Goal: Check status: Check status

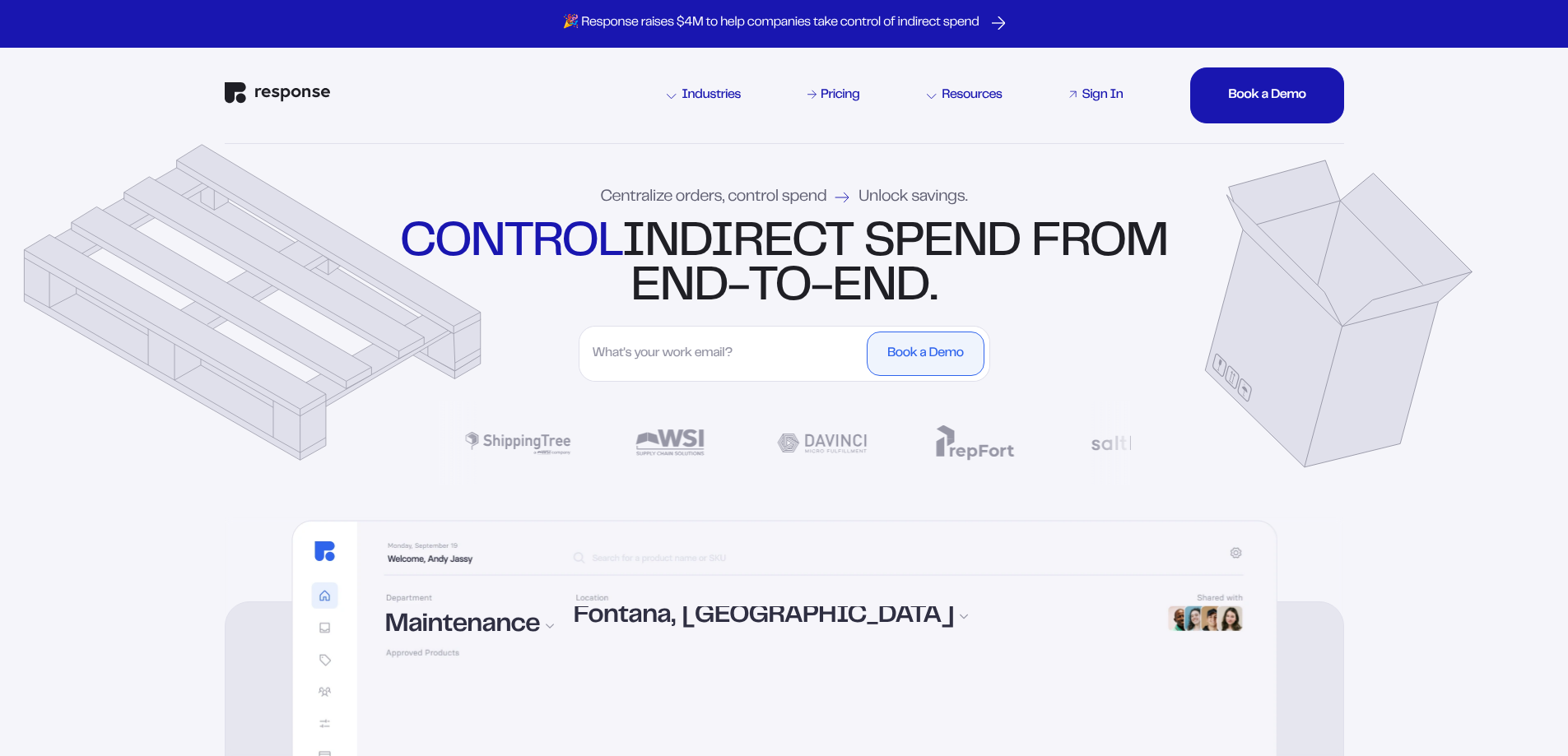
click at [1098, 97] on div "Sign In" at bounding box center [1102, 95] width 41 height 13
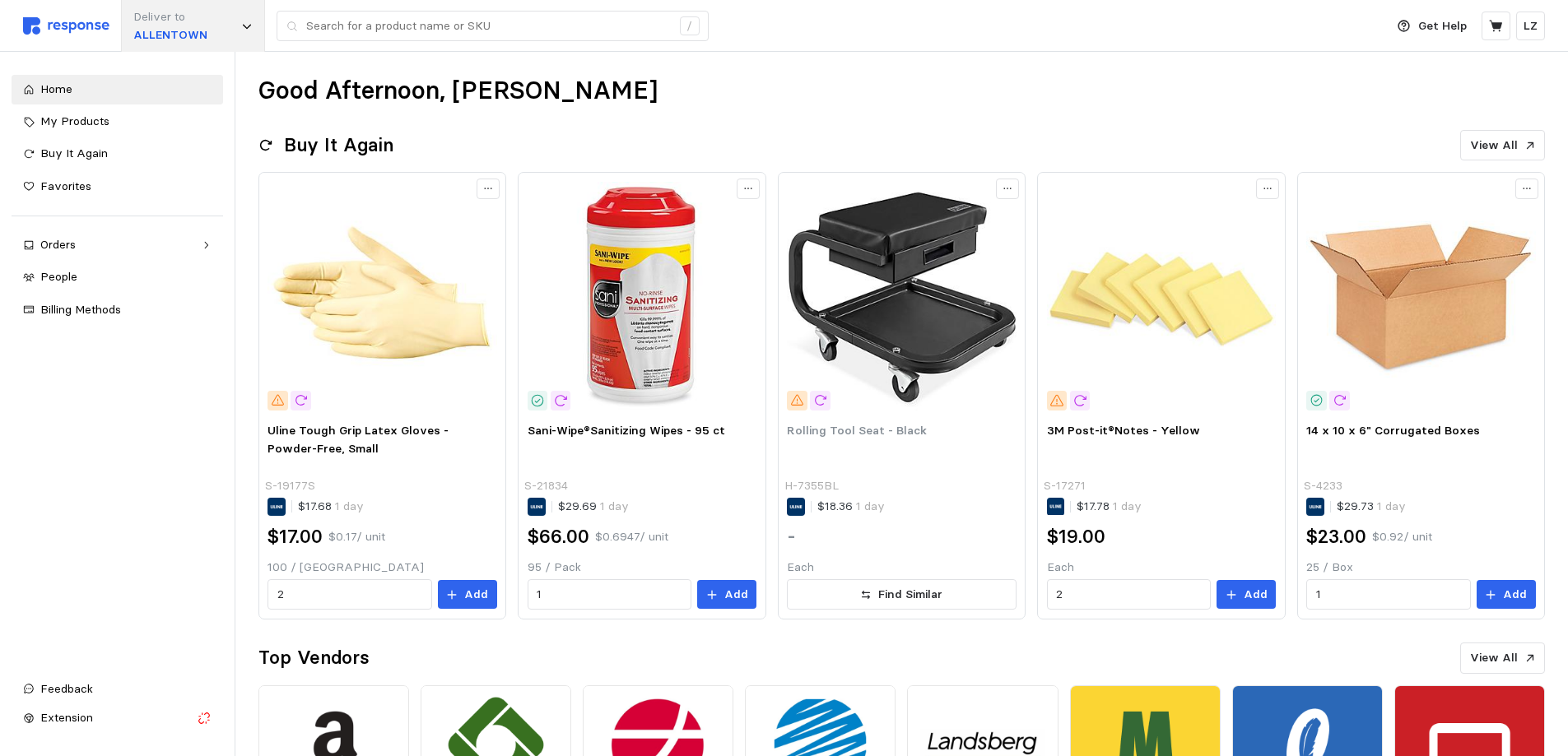
click at [224, 24] on div "Deliver to [GEOGRAPHIC_DATA]" at bounding box center [193, 26] width 144 height 52
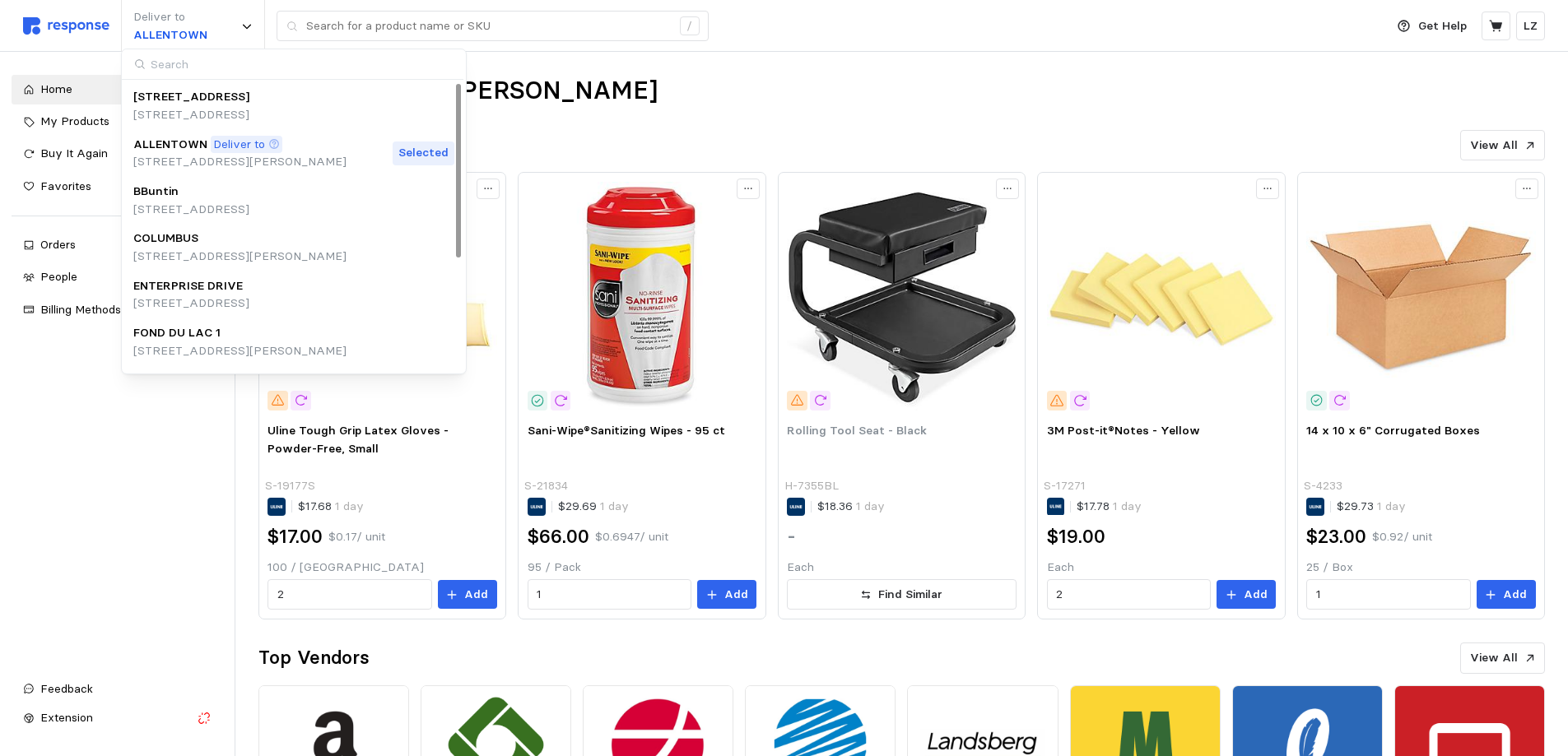
click at [131, 401] on div "Home My Products Buy It Again Favorites Orders Needs Review Processing Complete…" at bounding box center [117, 369] width 211 height 588
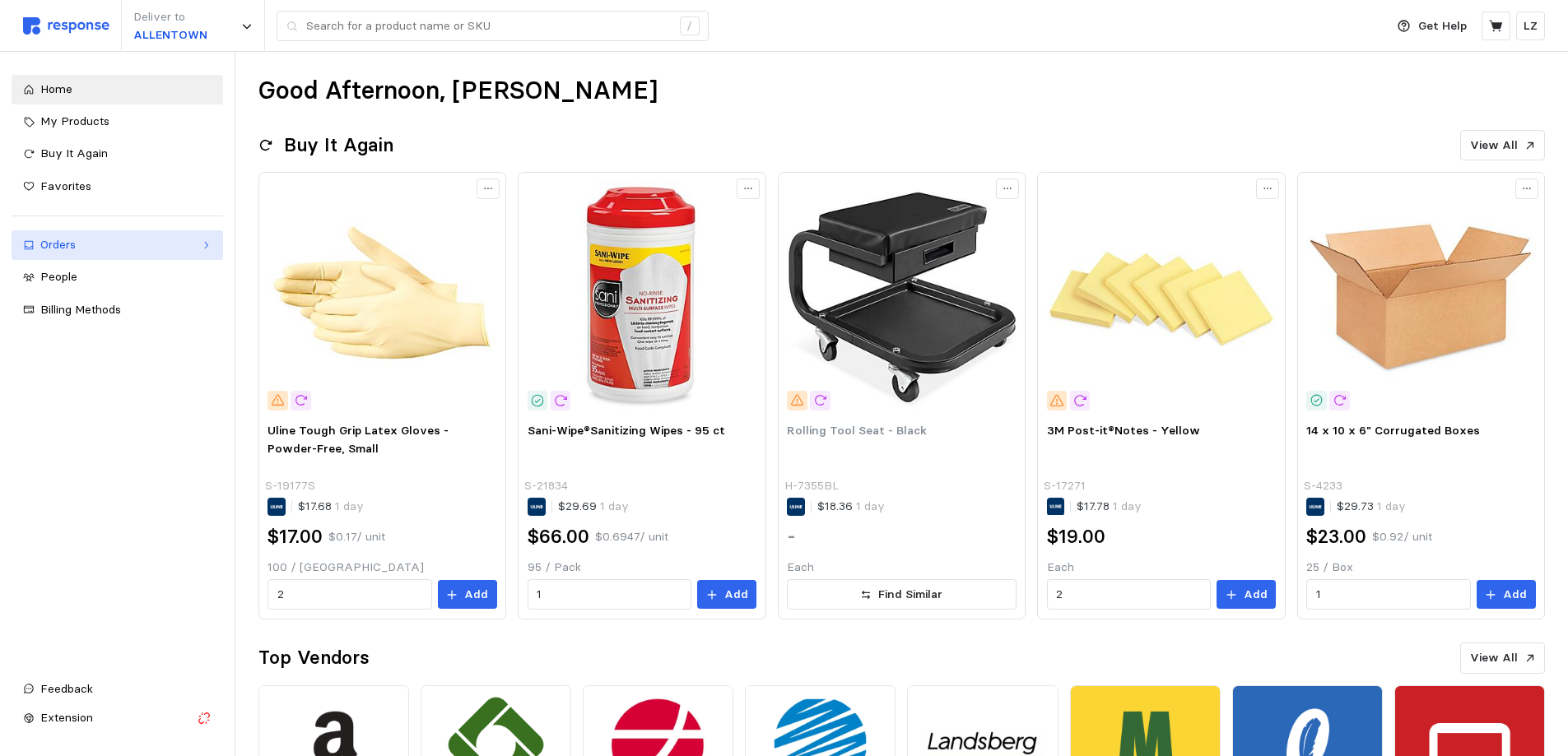
click at [84, 248] on div "Orders" at bounding box center [117, 245] width 154 height 18
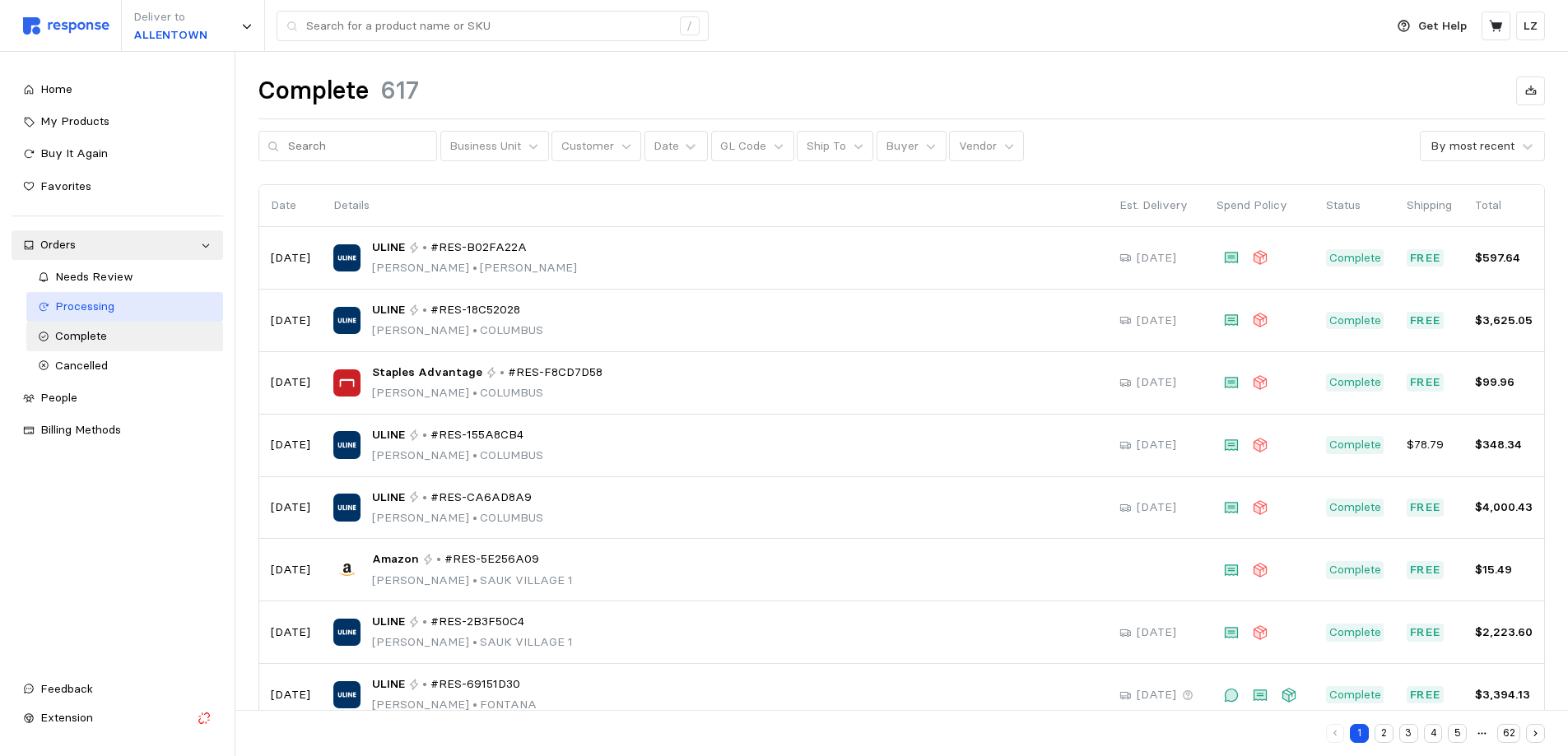
click at [85, 308] on span "Processing" at bounding box center [85, 306] width 59 height 15
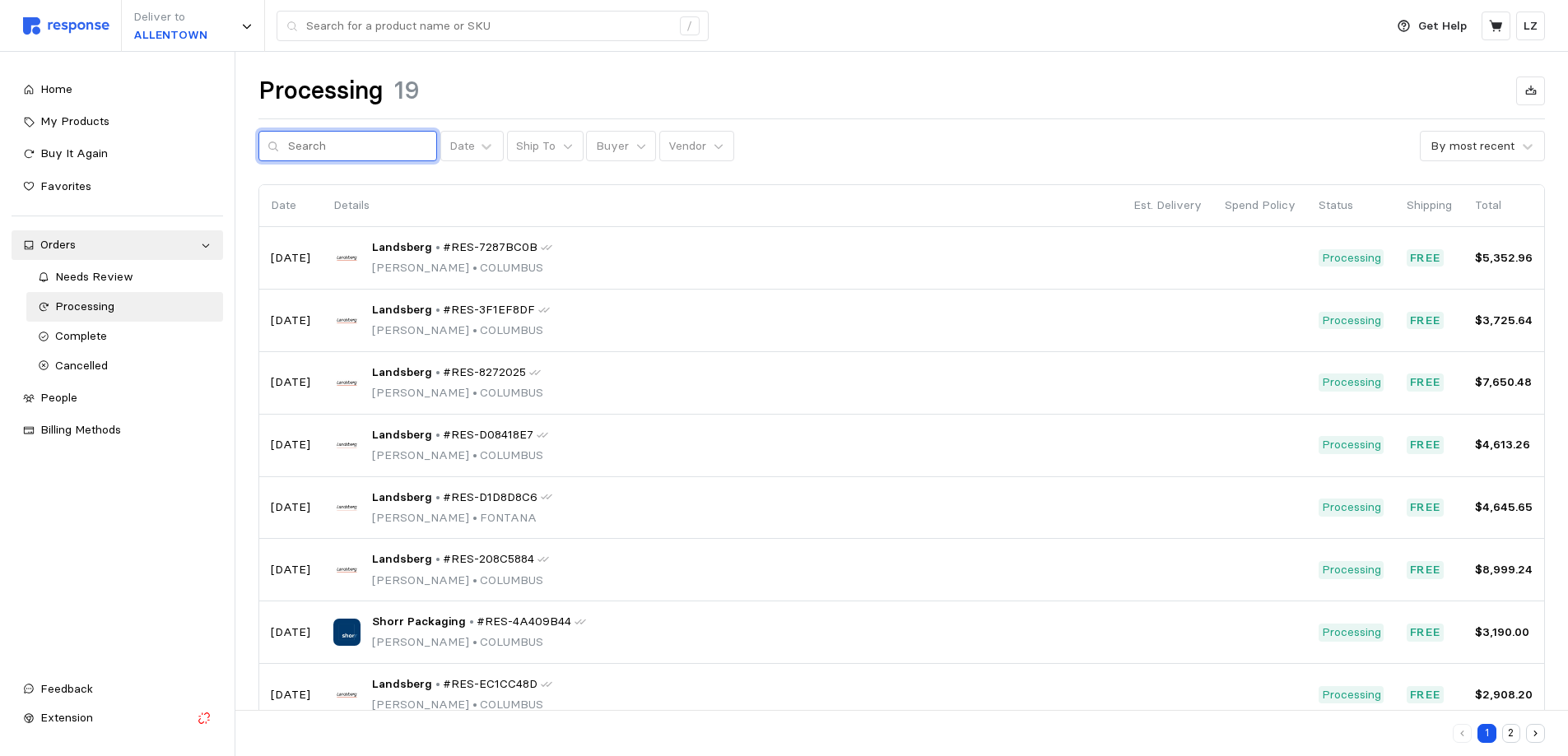
click at [325, 148] on input "text" at bounding box center [358, 146] width 140 height 30
type input "k"
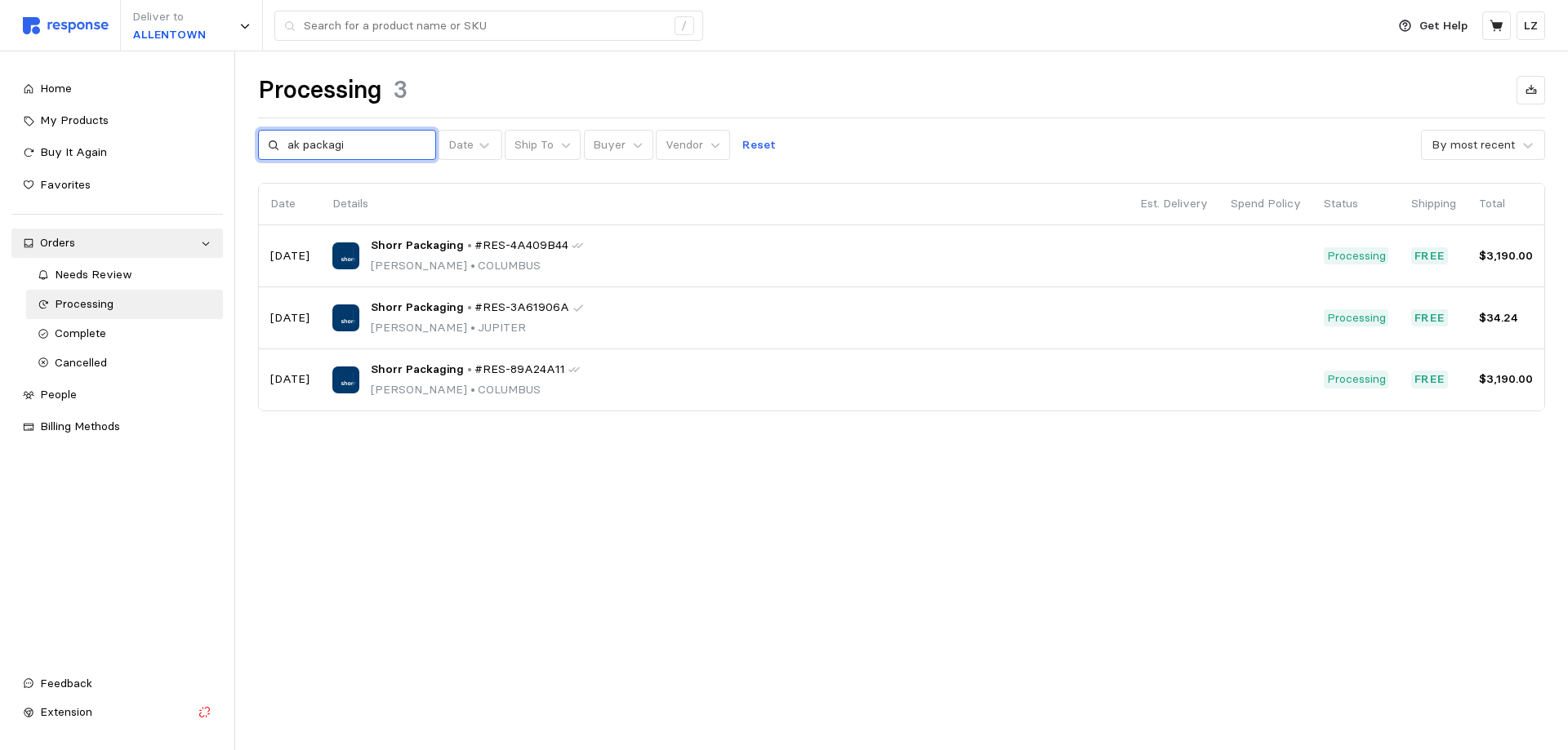
type input "ak packagi"
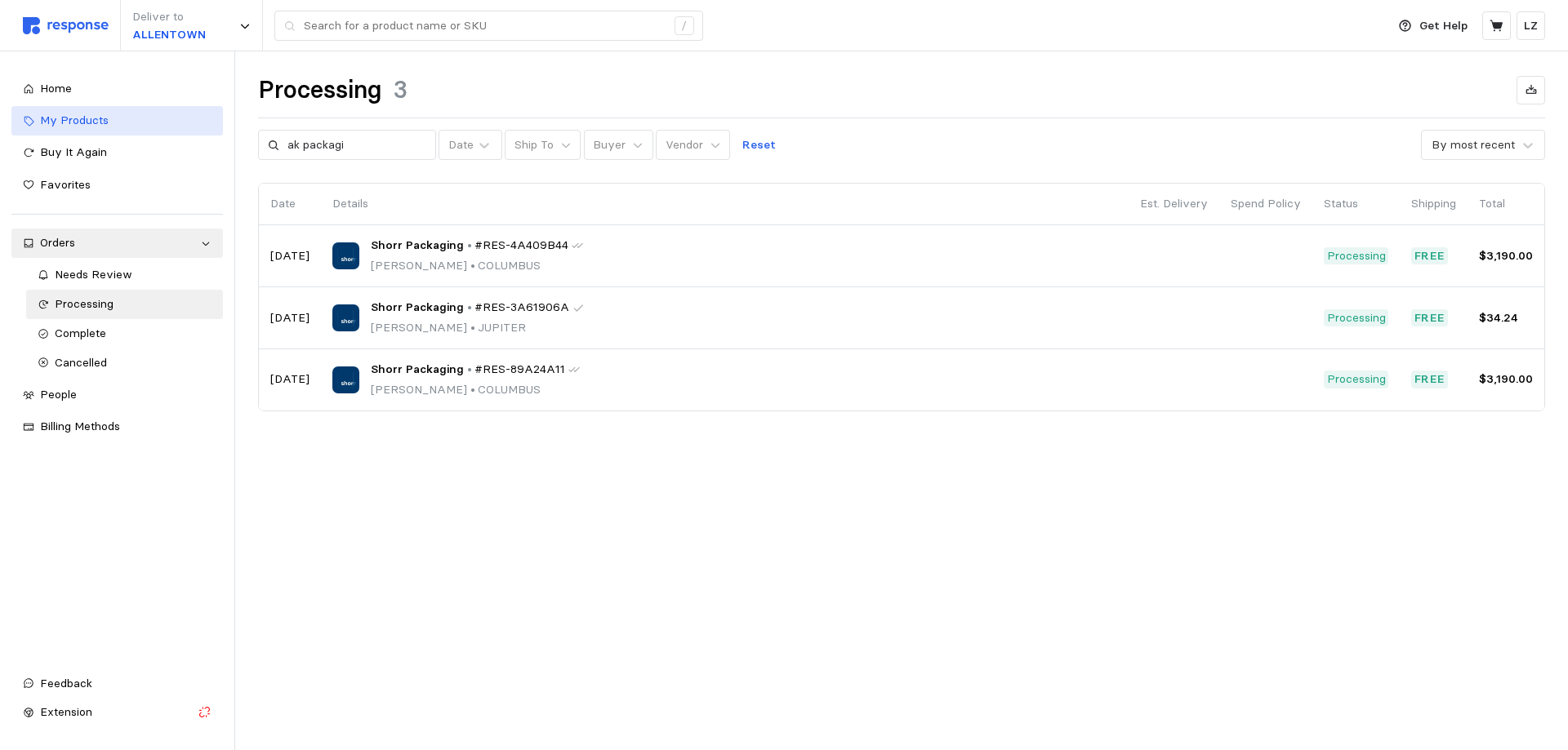
click at [94, 112] on div "My Products" at bounding box center [125, 120] width 171 height 18
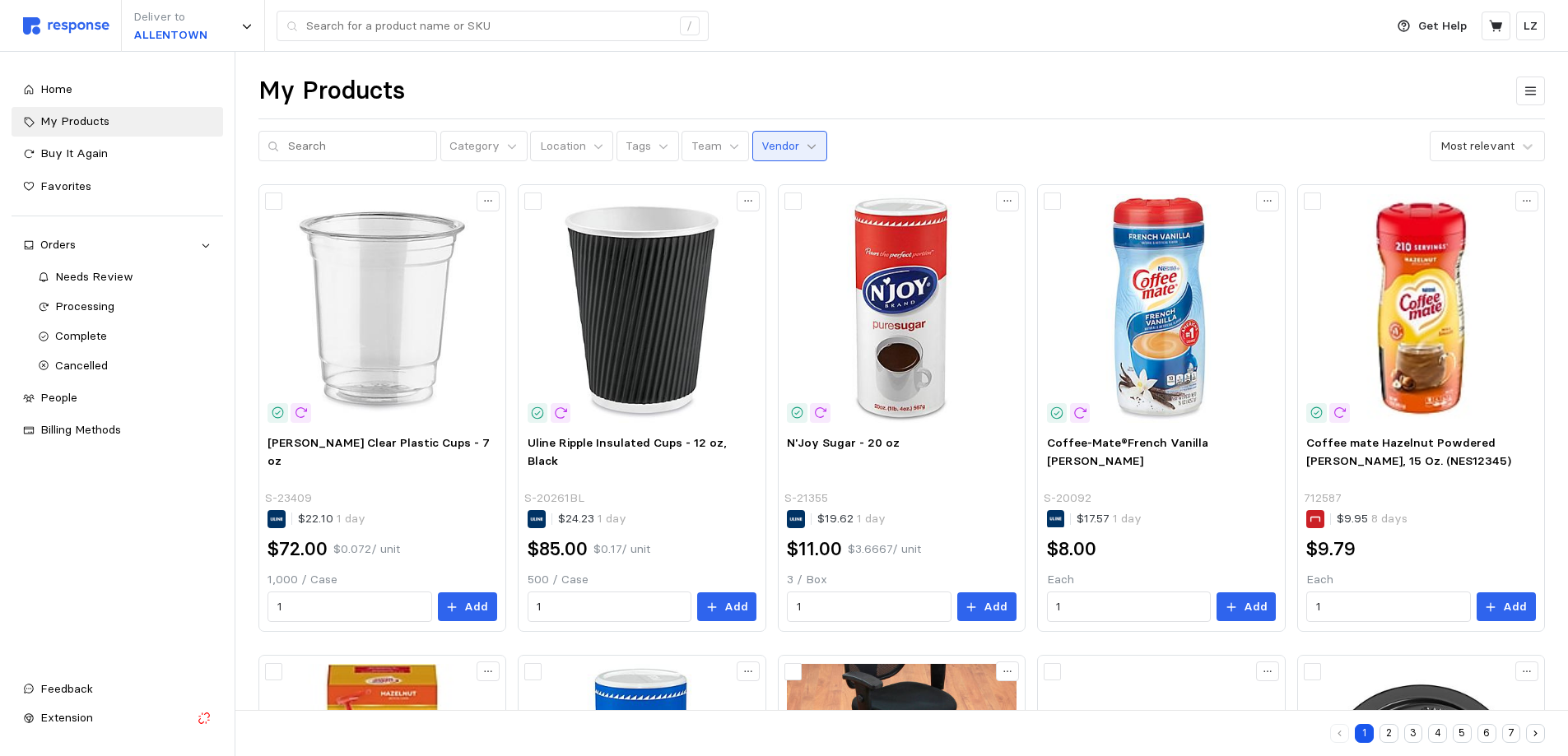
click at [807, 146] on icon at bounding box center [811, 146] width 8 height 5
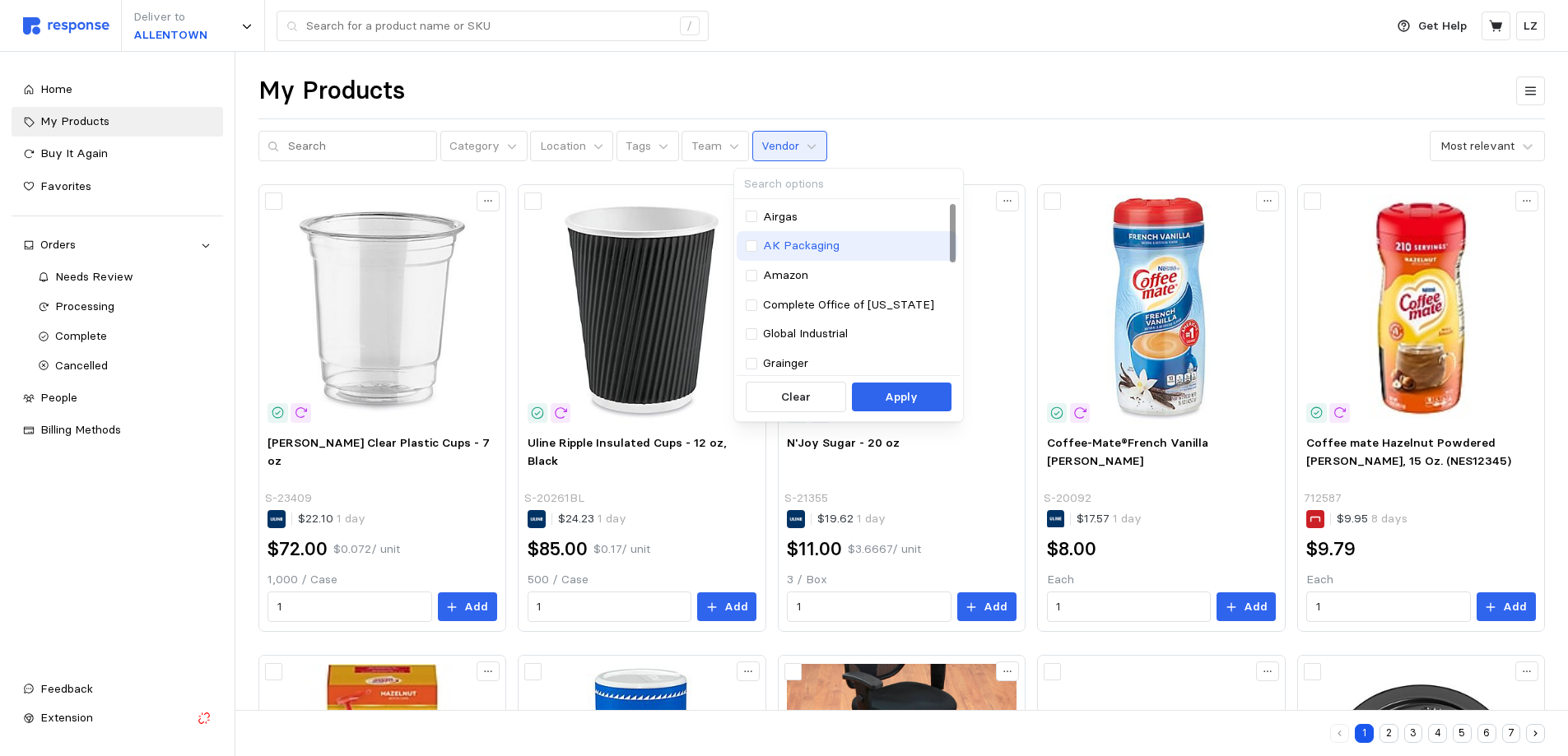
click at [808, 241] on p "AK Packaging" at bounding box center [801, 246] width 77 height 18
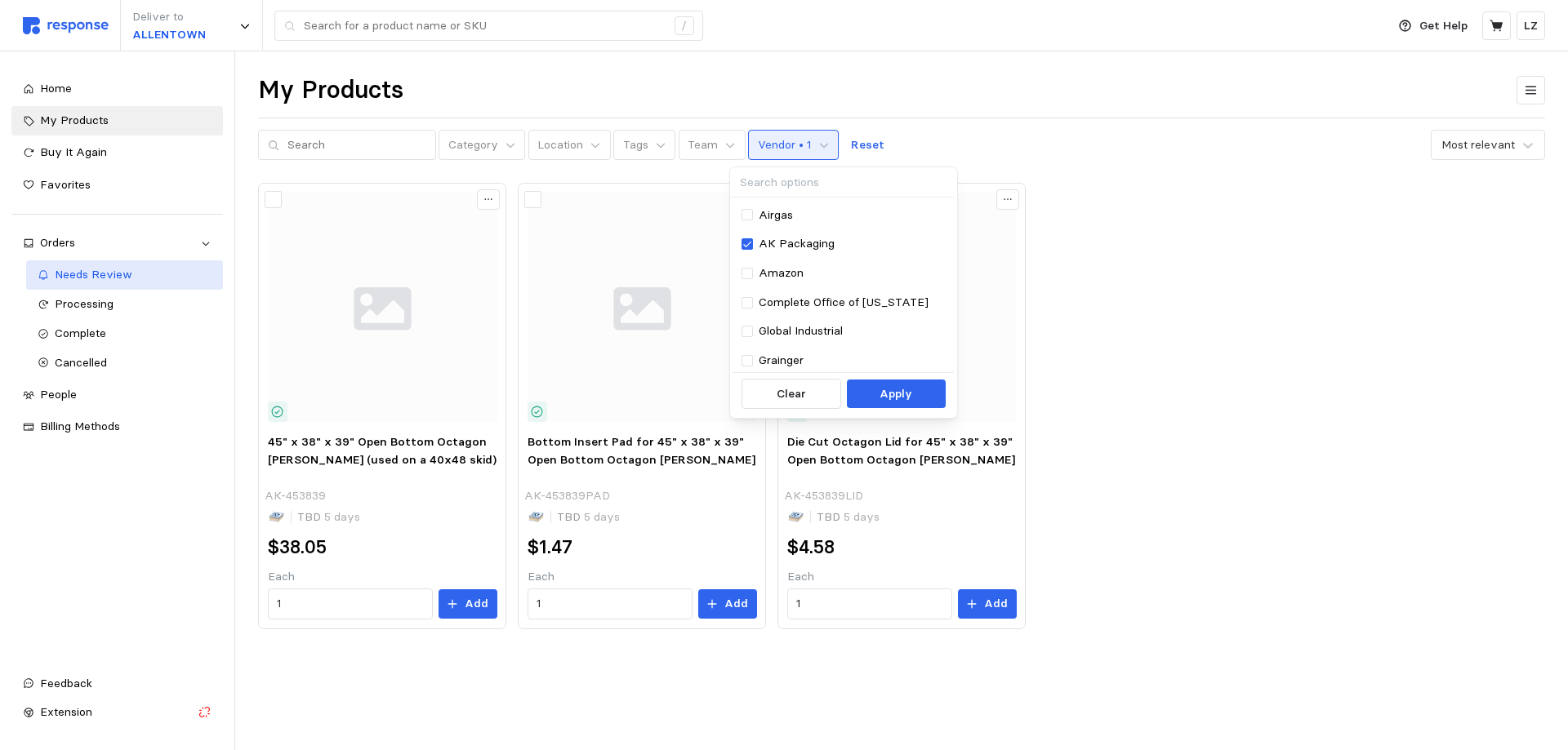
click at [94, 283] on div "Needs Review" at bounding box center [133, 275] width 158 height 18
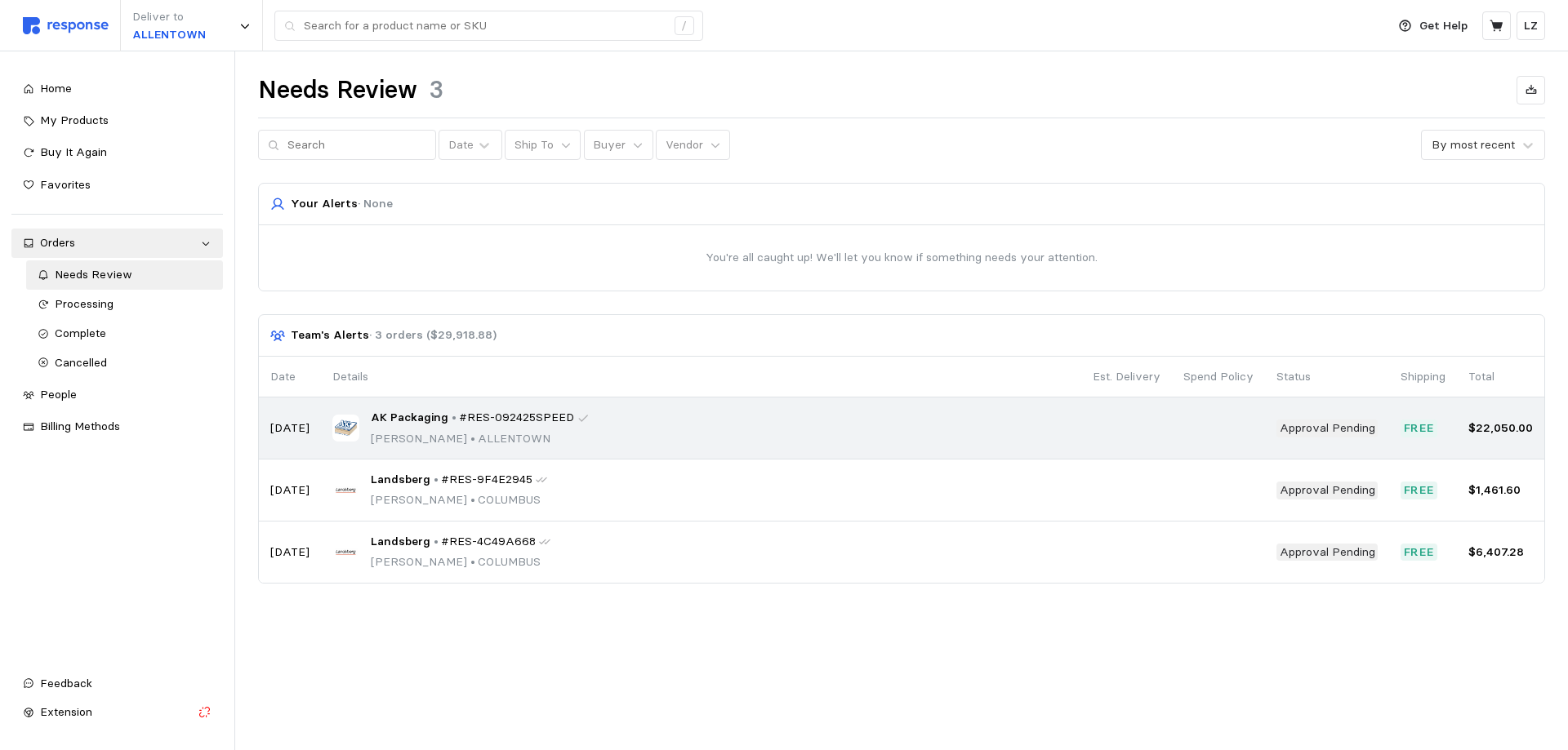
click at [1343, 432] on p "Approval Pending" at bounding box center [1328, 429] width 96 height 18
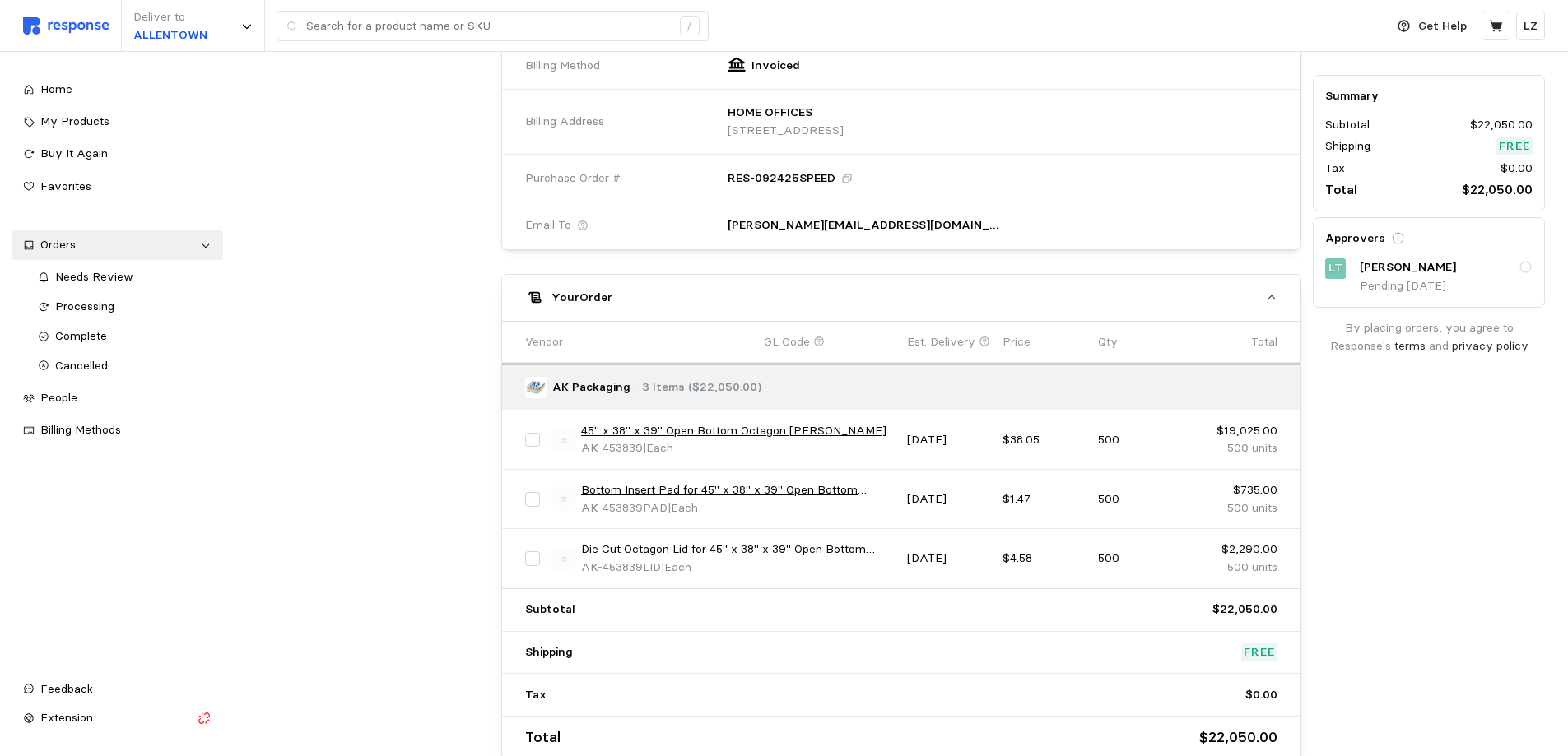
scroll to position [487, 0]
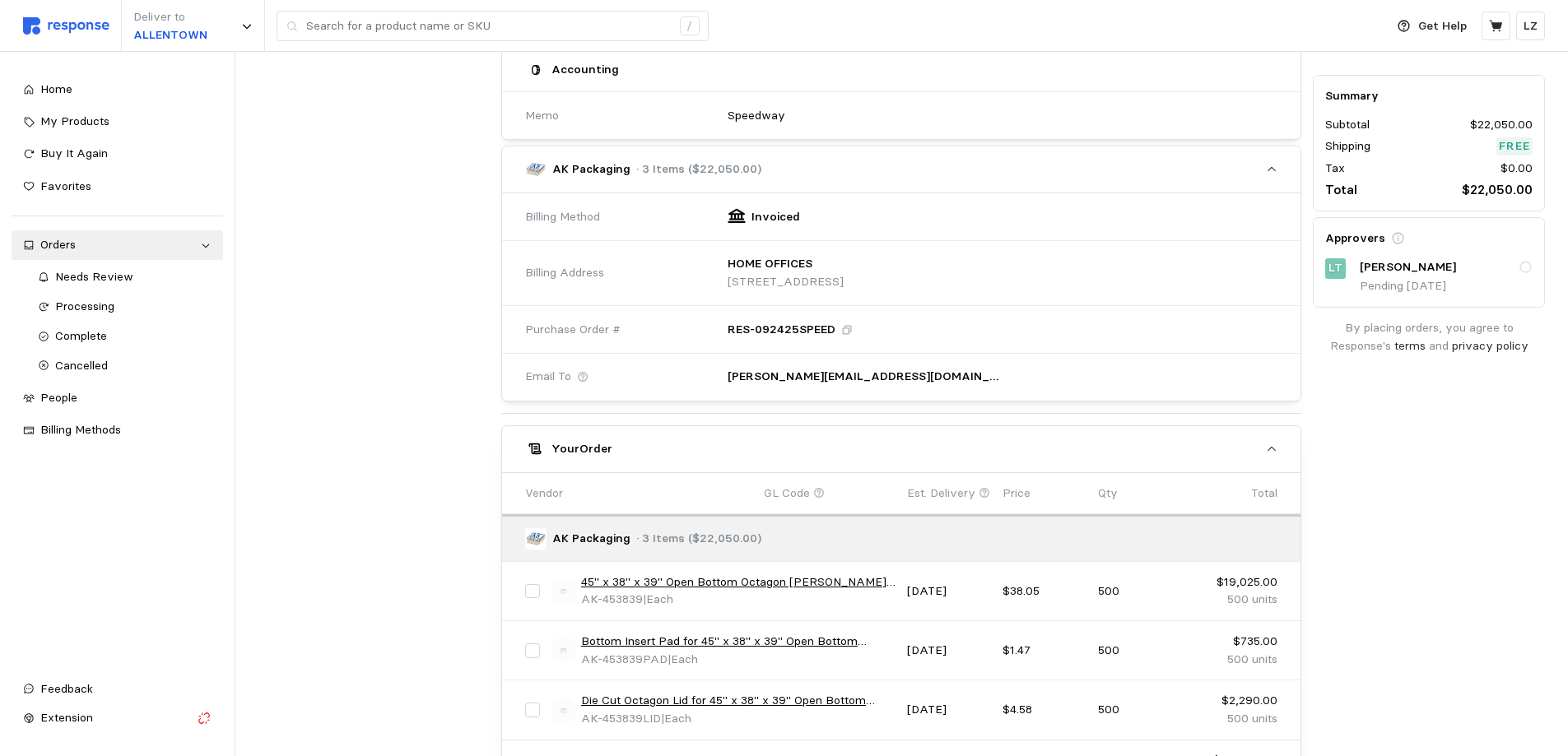
click at [538, 588] on input "checkbox" at bounding box center [532, 591] width 15 height 15
checkbox input "true"
click at [531, 648] on input "checkbox" at bounding box center [532, 650] width 15 height 15
checkbox input "true"
click at [536, 708] on input "checkbox" at bounding box center [532, 710] width 15 height 15
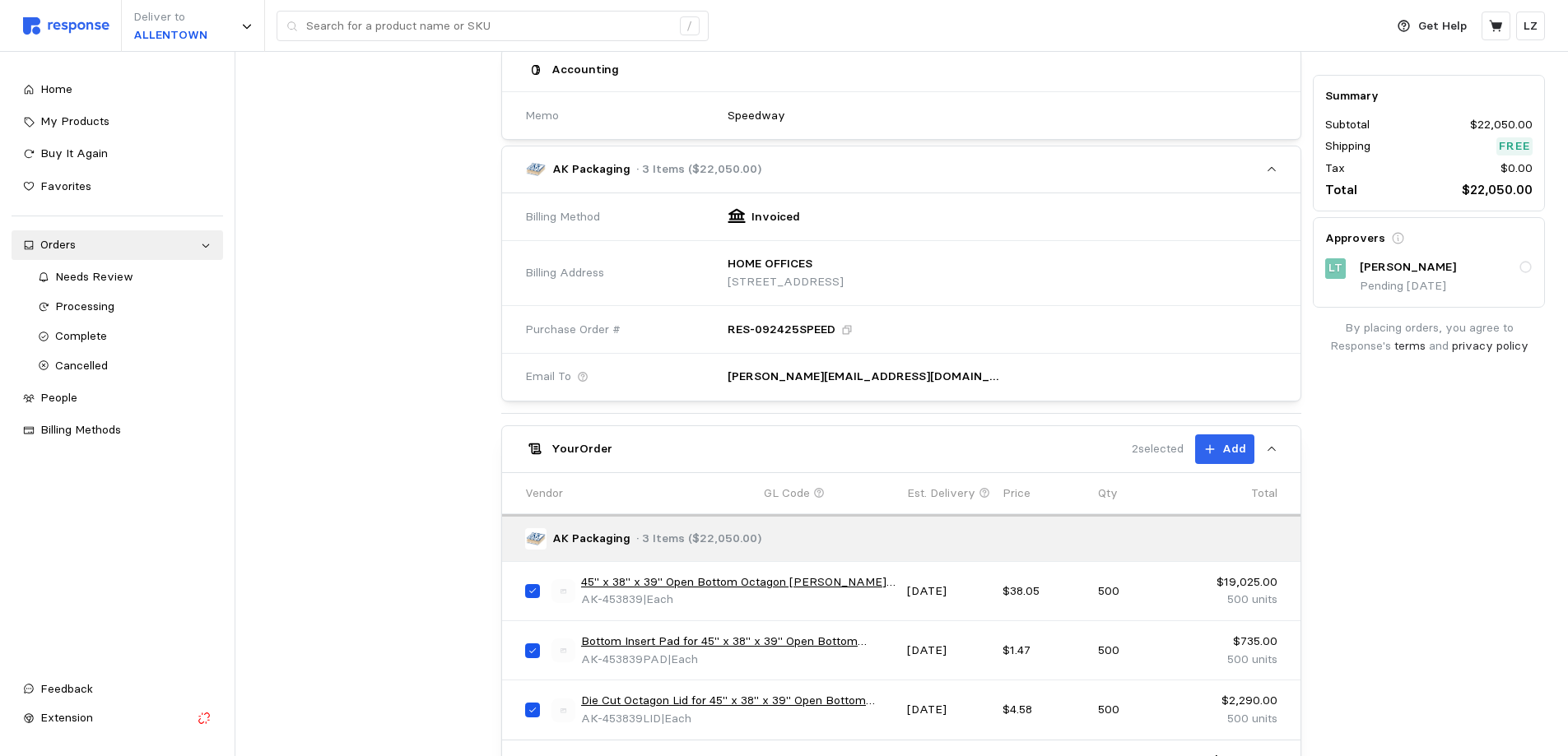
checkbox input "true"
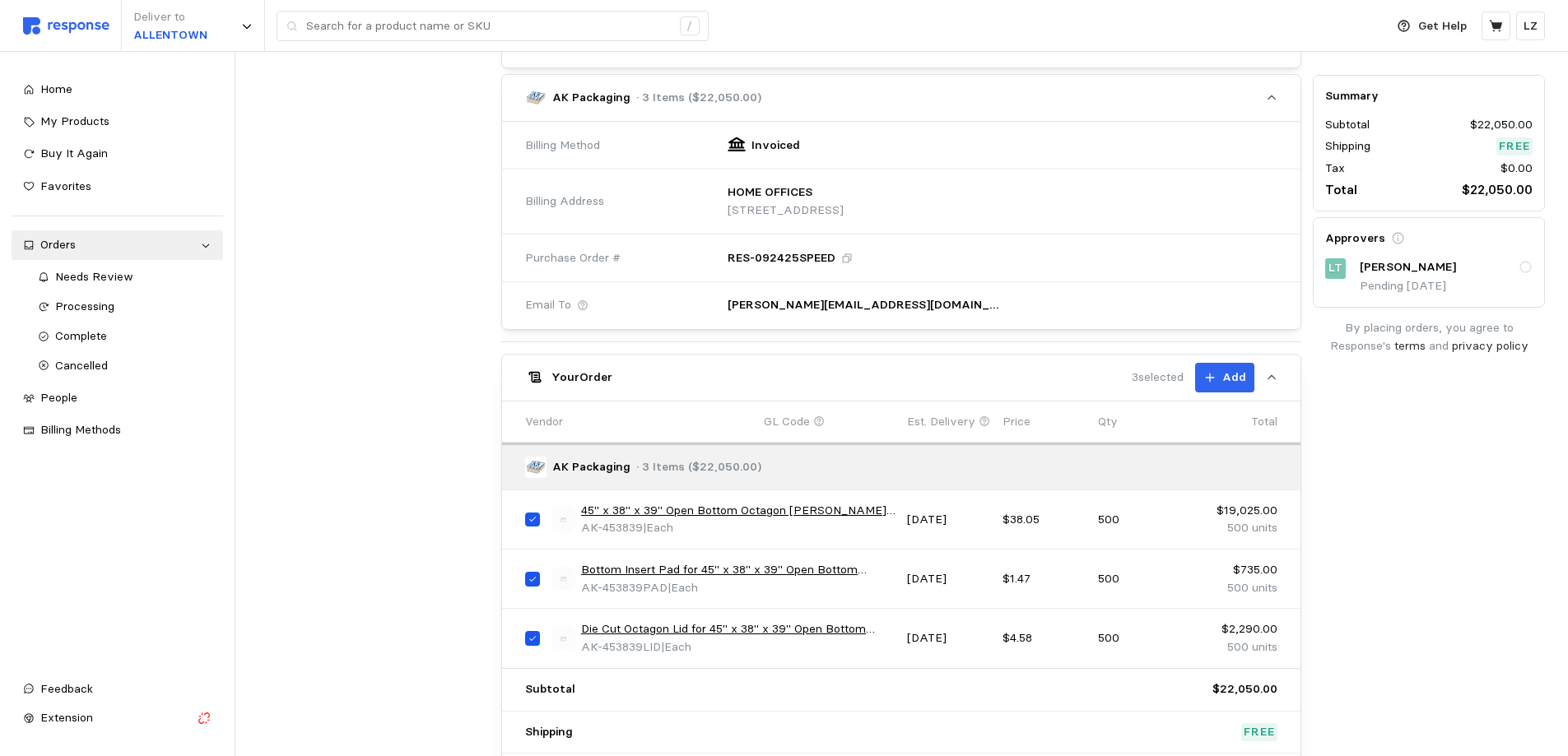
scroll to position [733, 0]
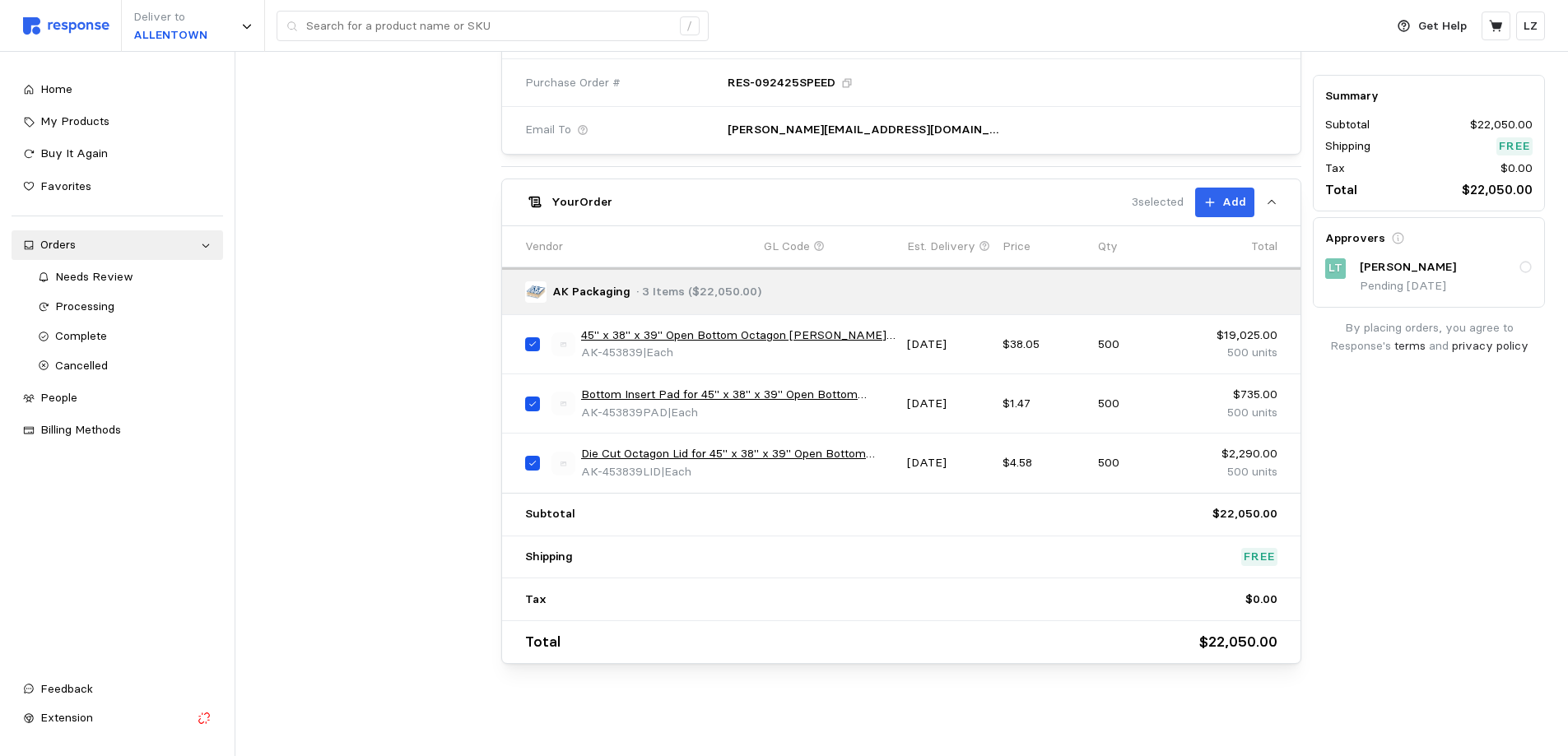
click at [389, 572] on div at bounding box center [374, 64] width 244 height 1212
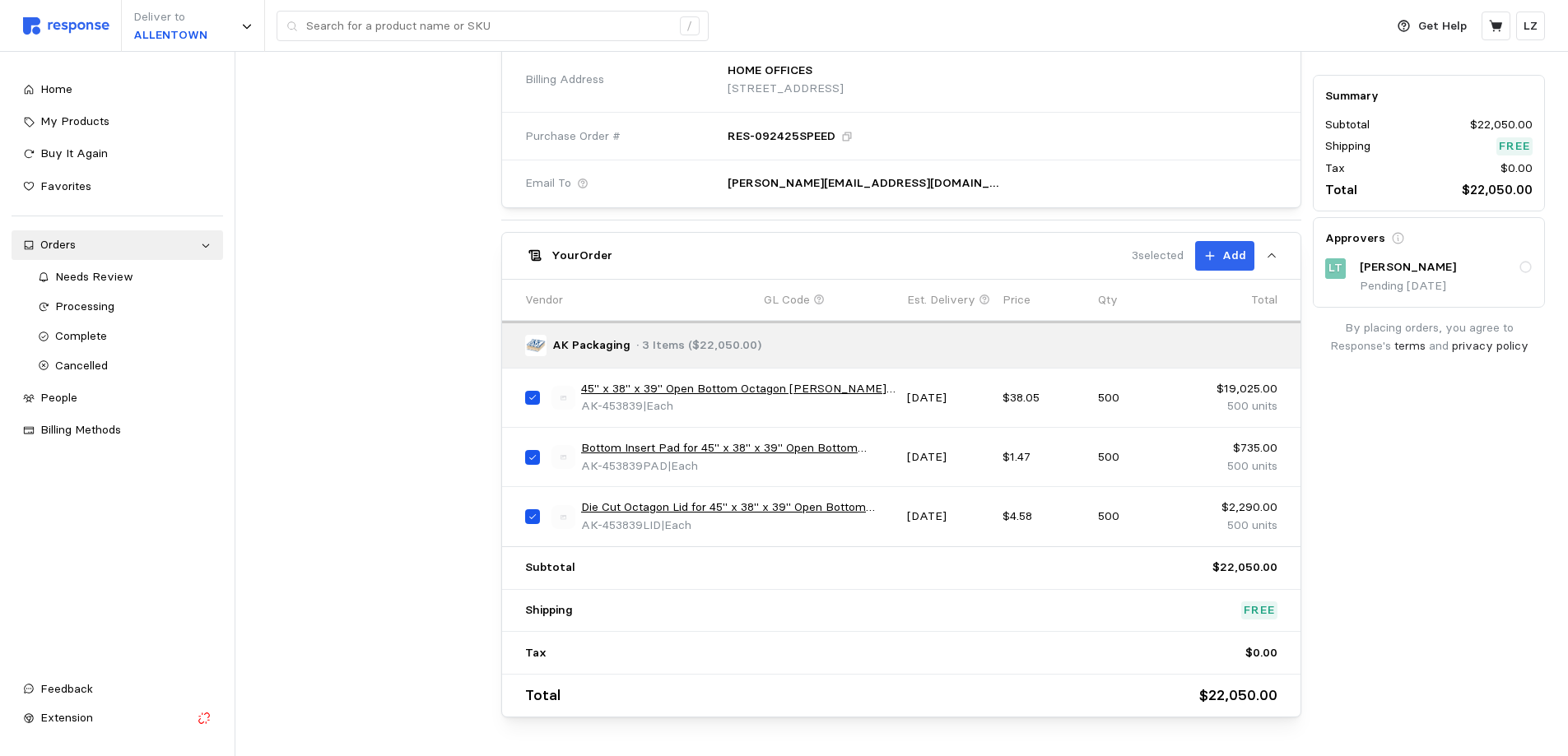
scroll to position [651, 0]
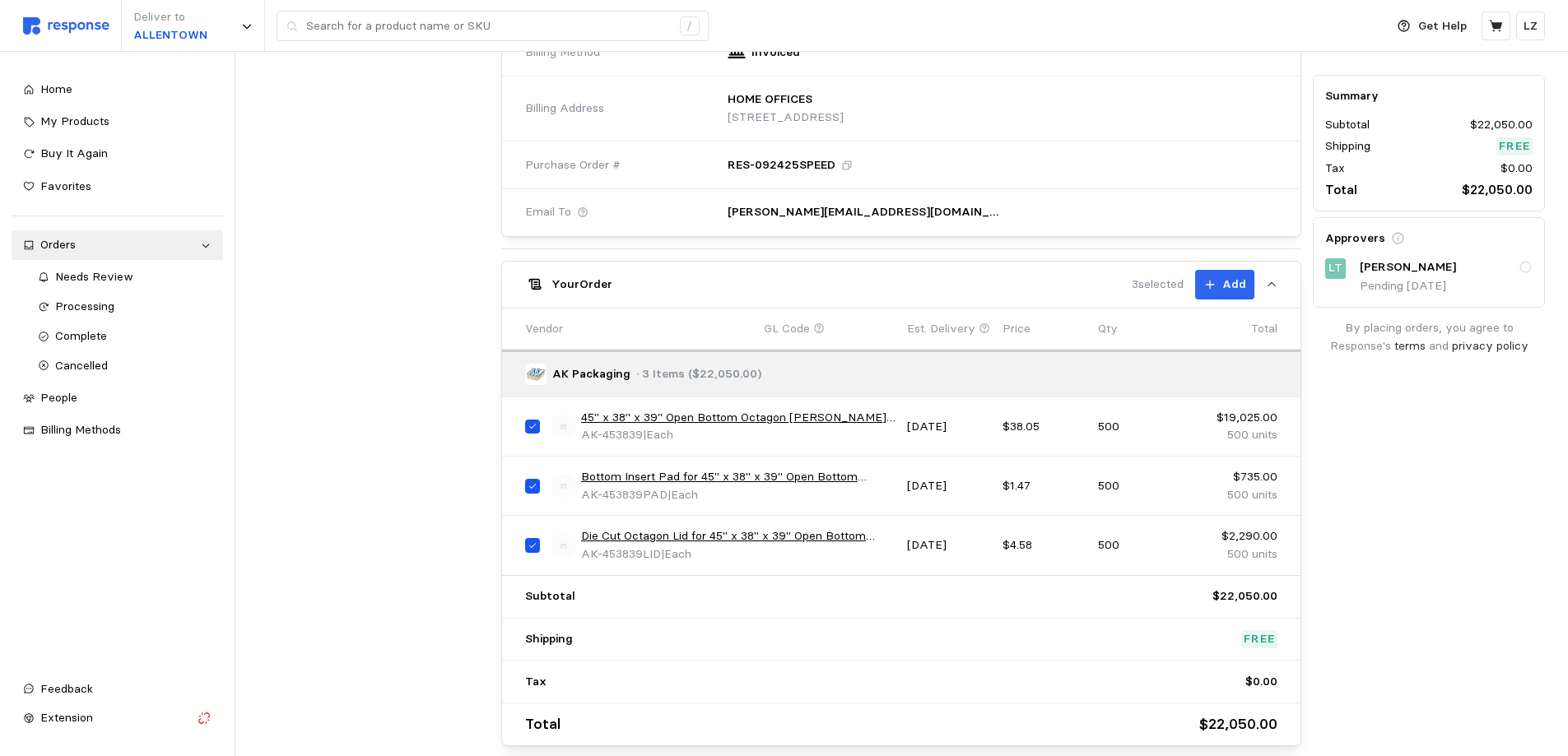
click at [539, 423] on input "checkbox" at bounding box center [532, 426] width 15 height 15
checkbox input "false"
click at [531, 489] on input "checkbox" at bounding box center [532, 486] width 15 height 15
checkbox input "false"
click at [532, 543] on input "checkbox" at bounding box center [532, 545] width 15 height 15
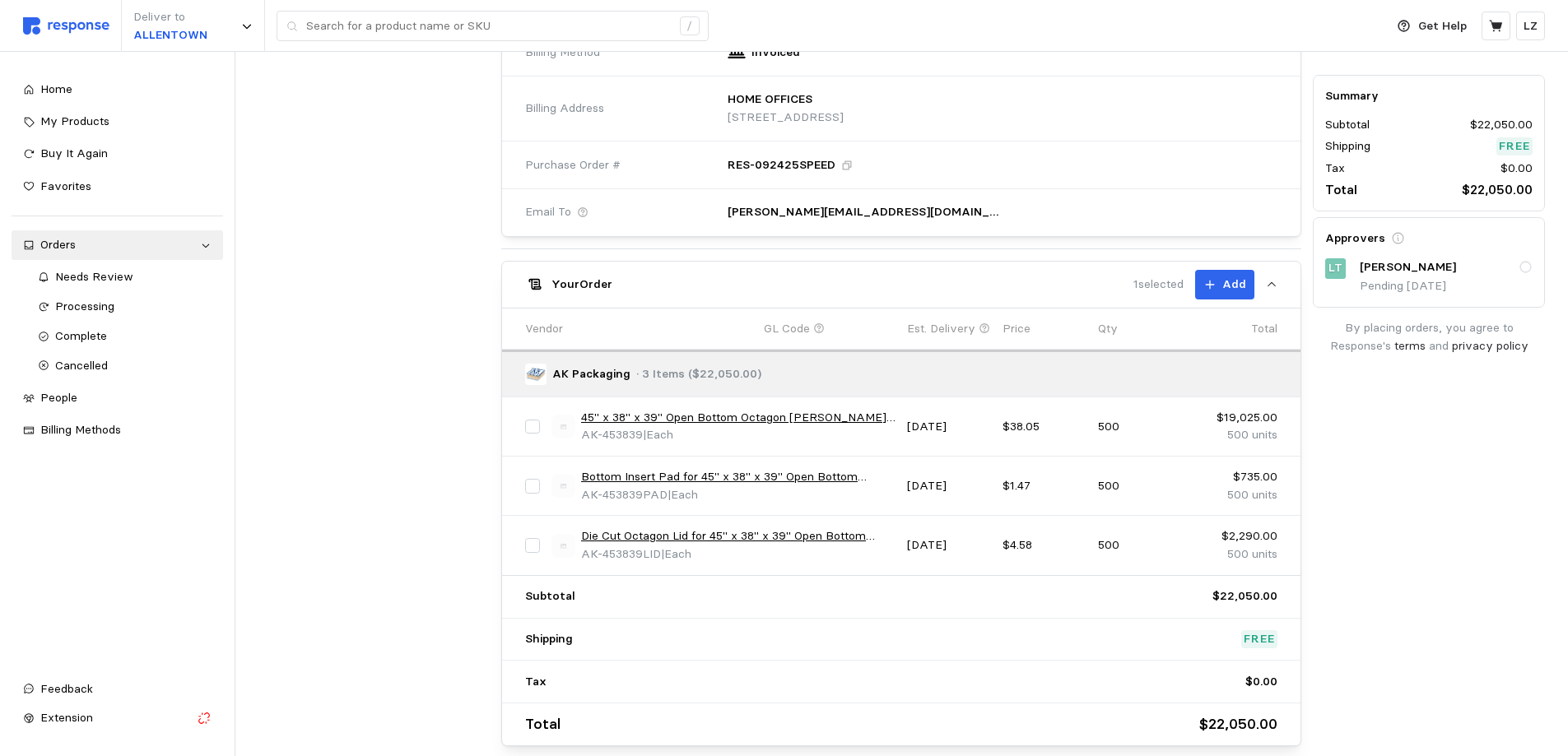
checkbox input "false"
click at [595, 286] on h5 "Your Order" at bounding box center [582, 284] width 61 height 18
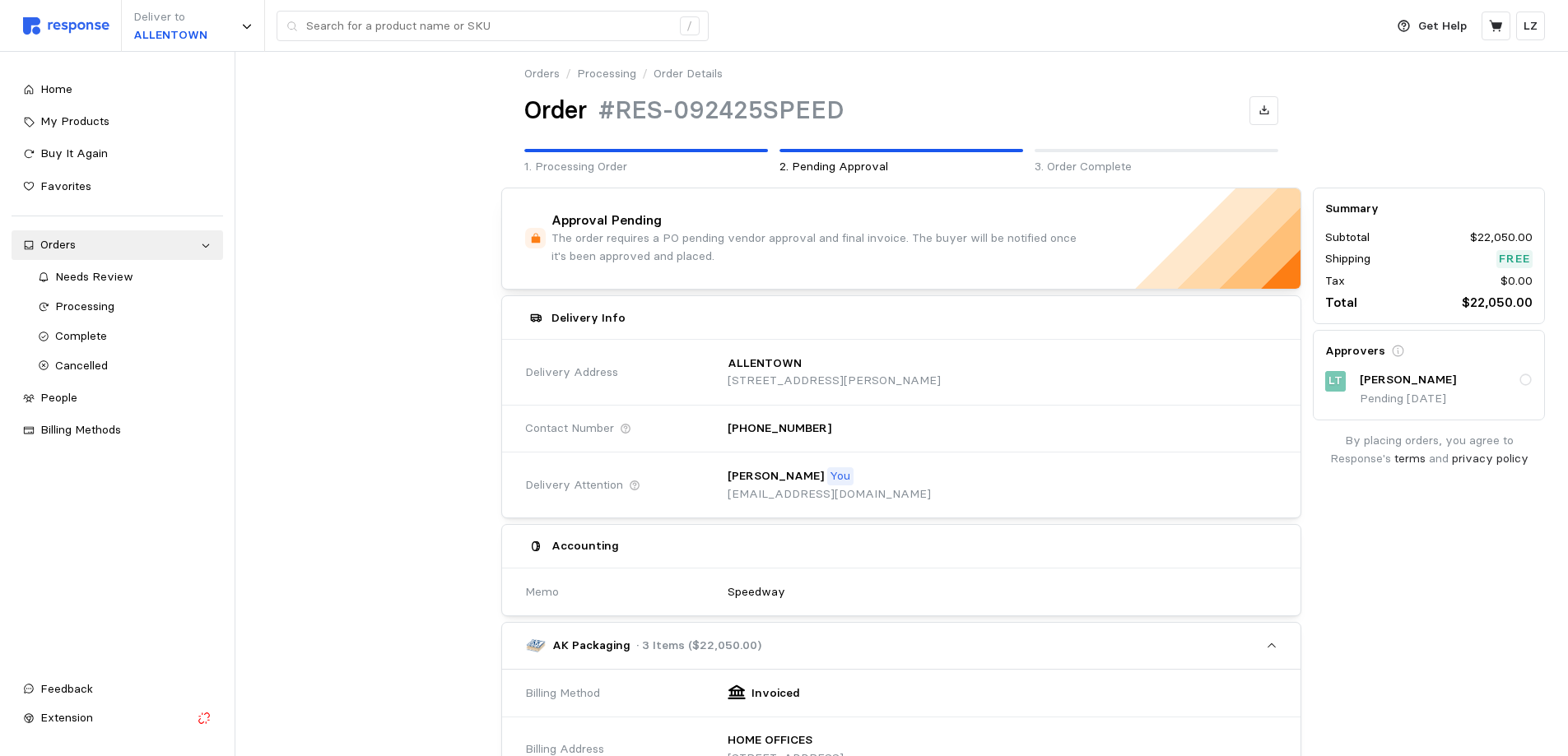
scroll to position [0, 0]
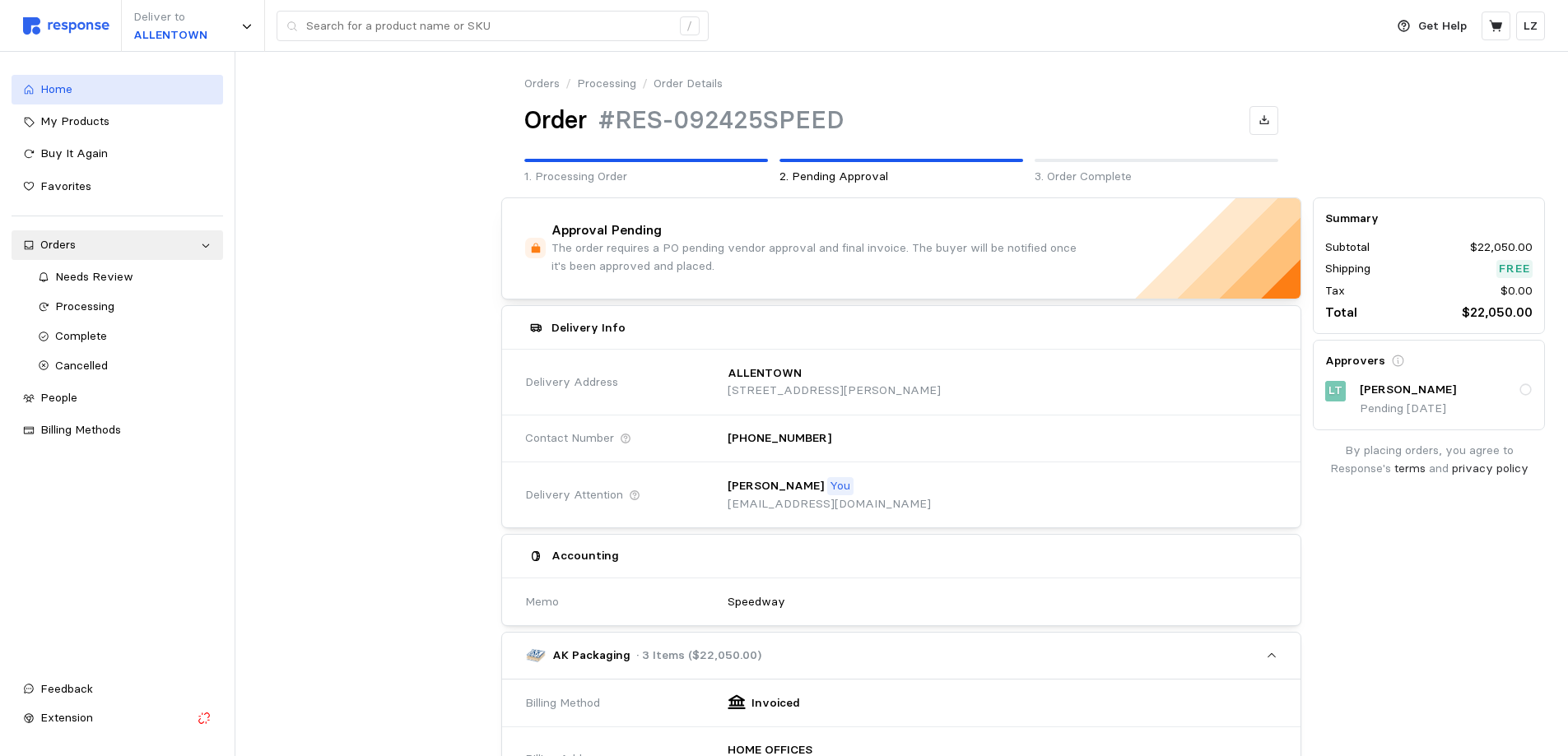
click at [66, 93] on span "Home" at bounding box center [56, 89] width 33 height 15
